Goal: Task Accomplishment & Management: Check status

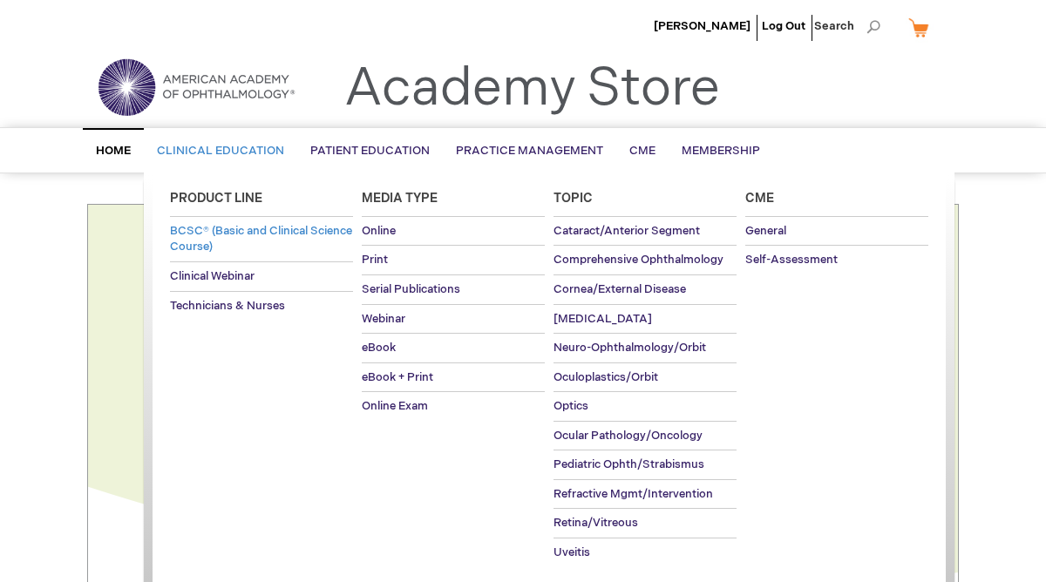
click at [230, 251] on span "BCSC® (Basic and Clinical Science Course)" at bounding box center [261, 239] width 182 height 30
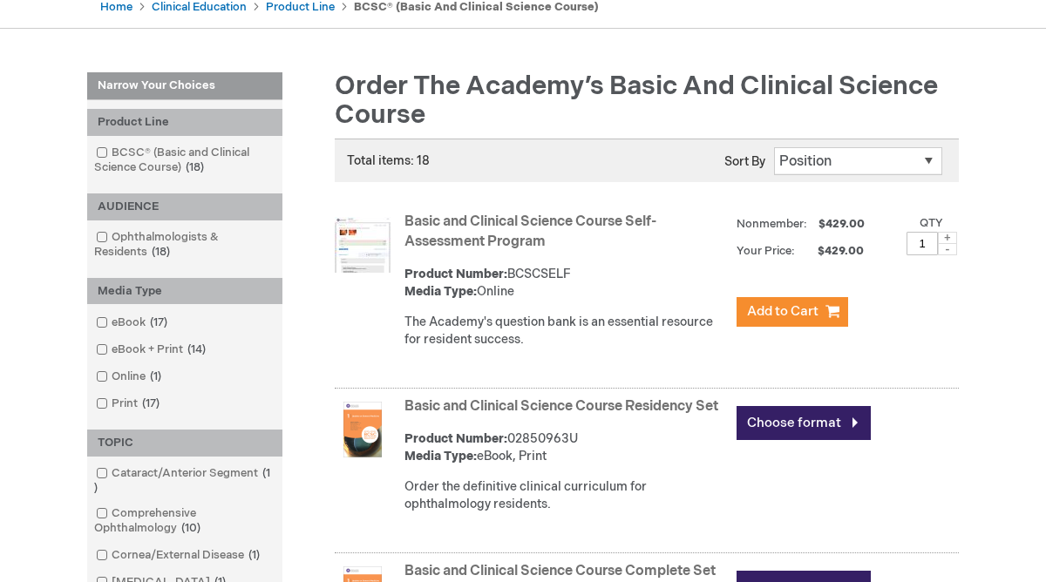
scroll to position [186, 0]
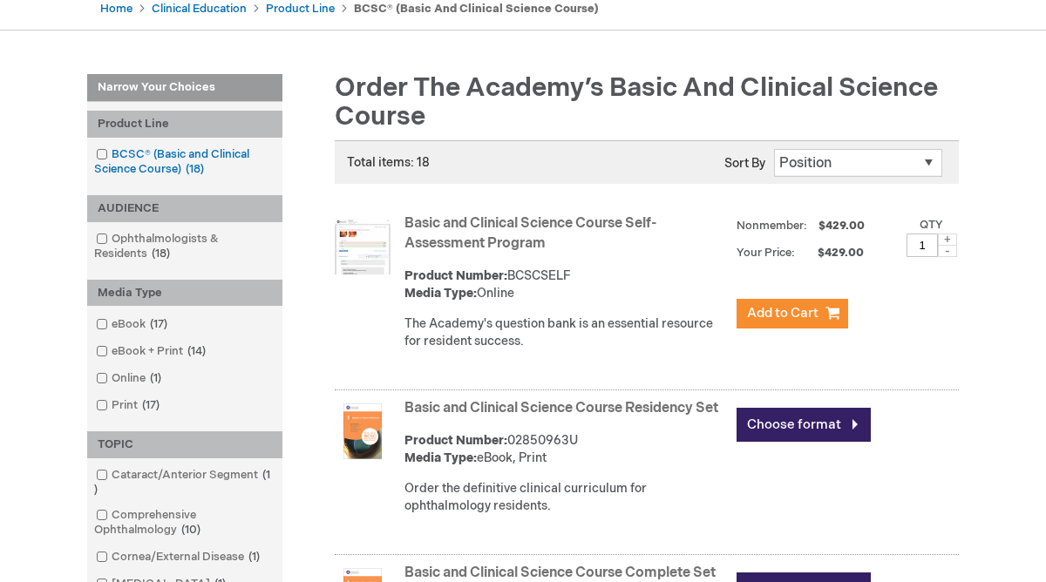
click at [145, 153] on link "BCSC® (Basic and Clinical Science Course) 18 items" at bounding box center [184, 161] width 186 height 31
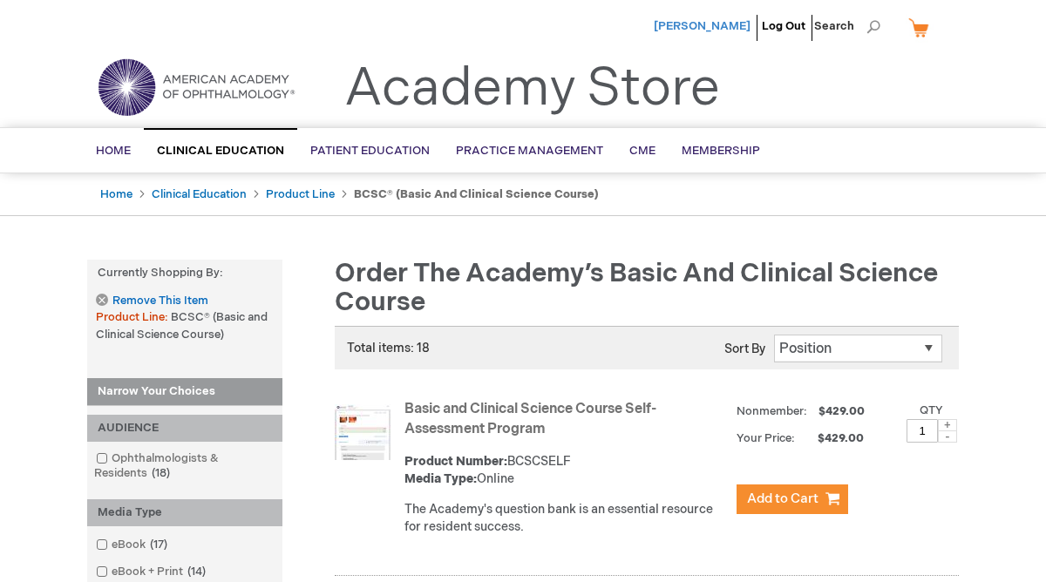
click at [736, 26] on span "[PERSON_NAME]" at bounding box center [702, 26] width 97 height 14
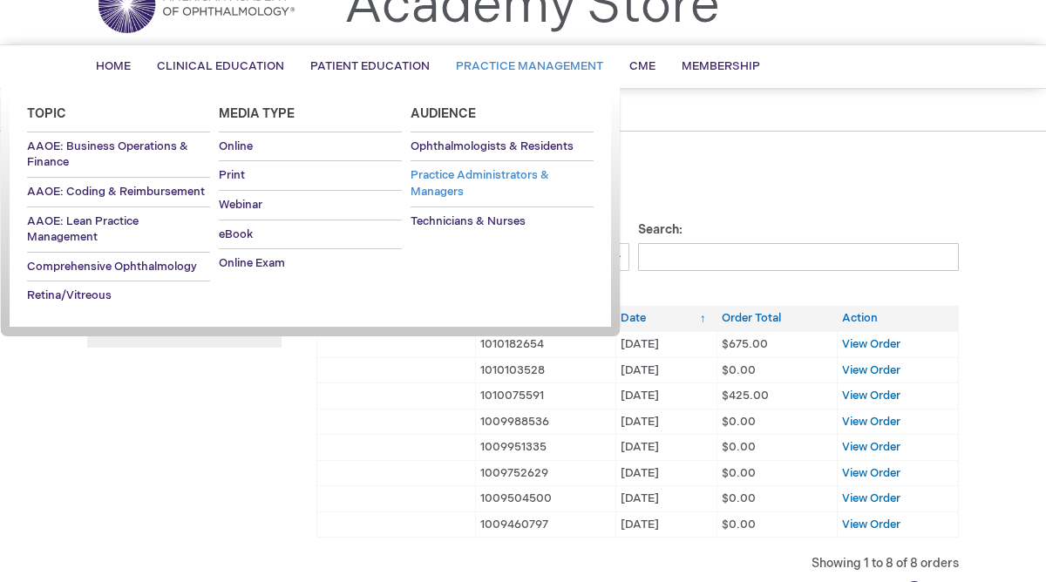
scroll to position [88, 0]
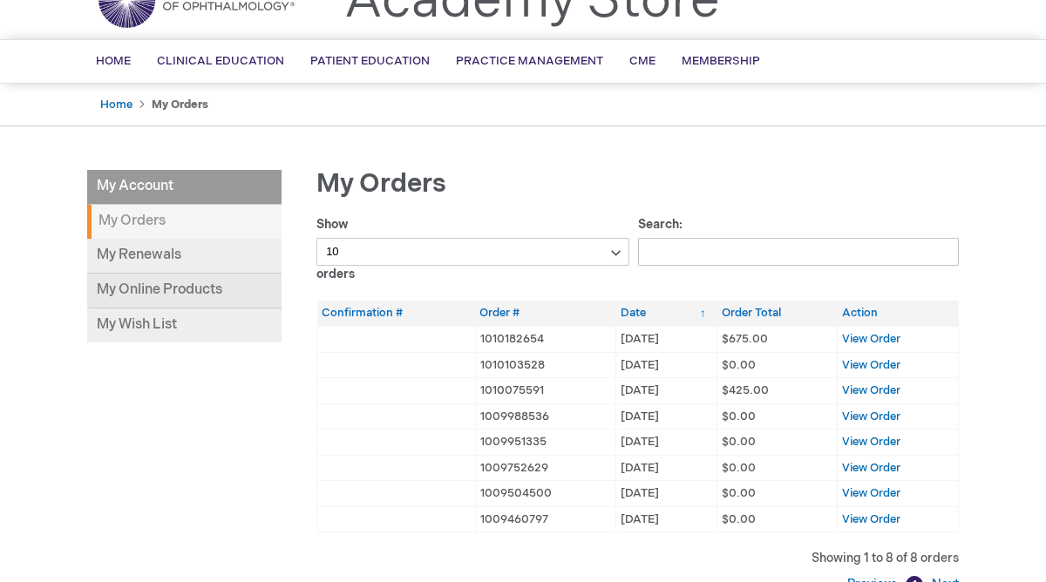
click at [173, 285] on link "My Online Products" at bounding box center [184, 291] width 194 height 35
